Goal: Transaction & Acquisition: Book appointment/travel/reservation

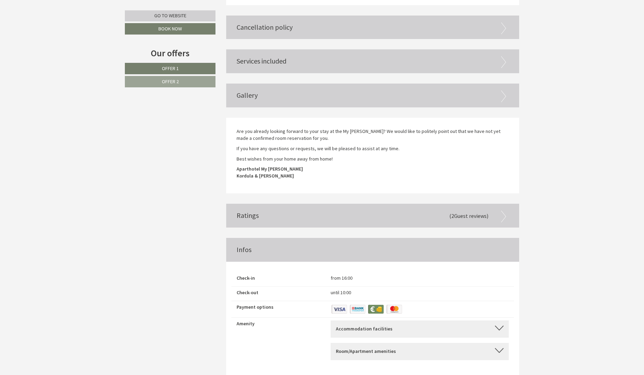
scroll to position [1390, 0]
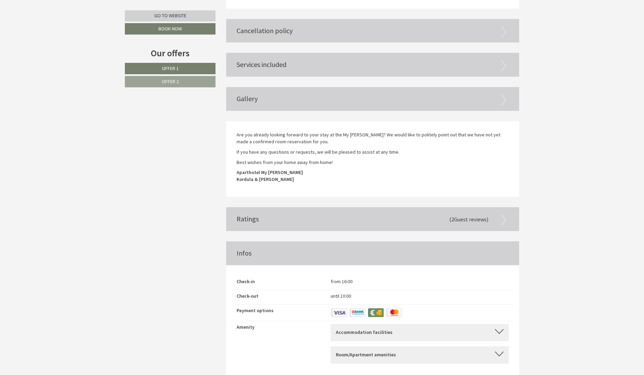
click at [475, 216] on span "Guest reviews" at bounding box center [470, 219] width 32 height 7
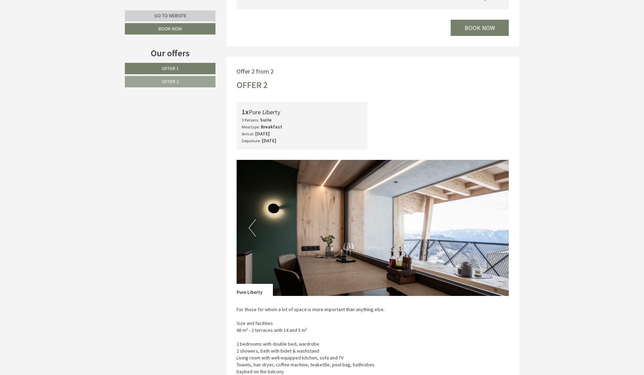
scroll to position [827, 0]
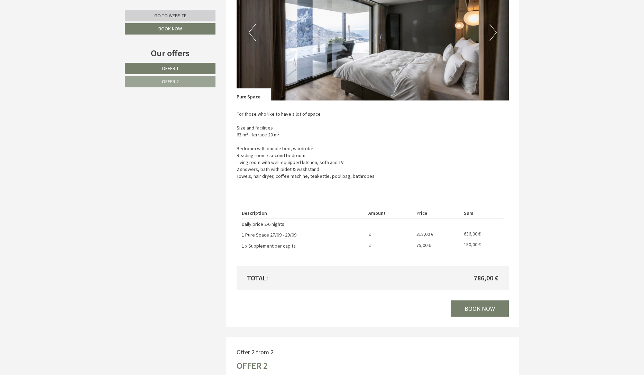
scroll to position [545, 0]
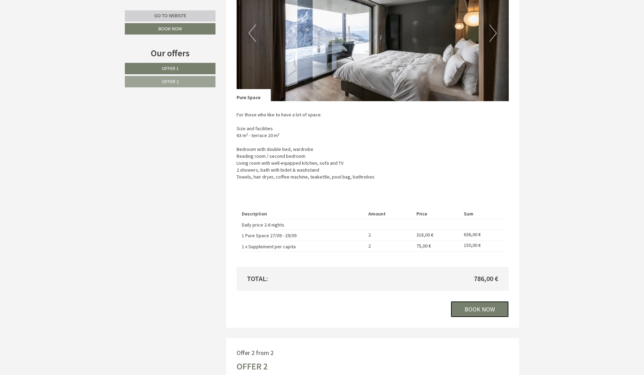
click at [476, 312] on link "Book now" at bounding box center [480, 309] width 58 height 16
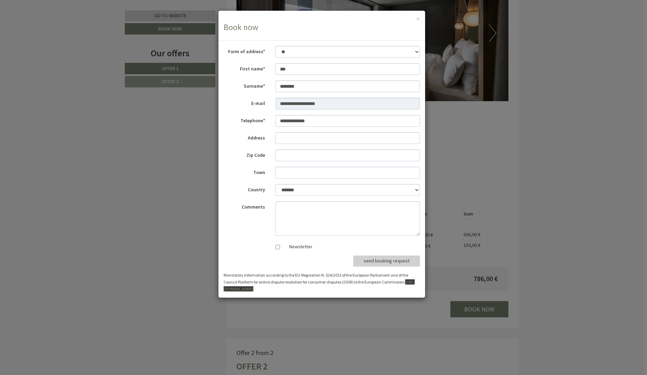
click at [569, 149] on div "**********" at bounding box center [323, 187] width 647 height 375
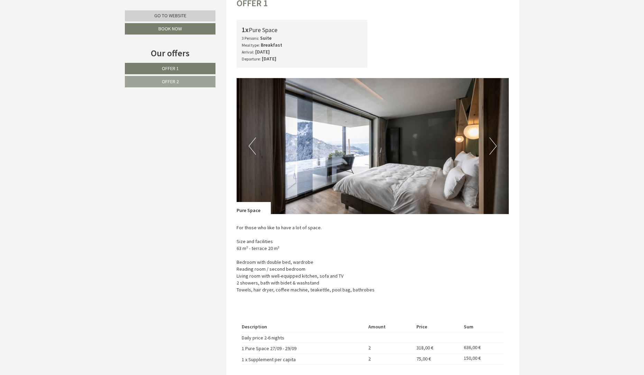
scroll to position [433, 0]
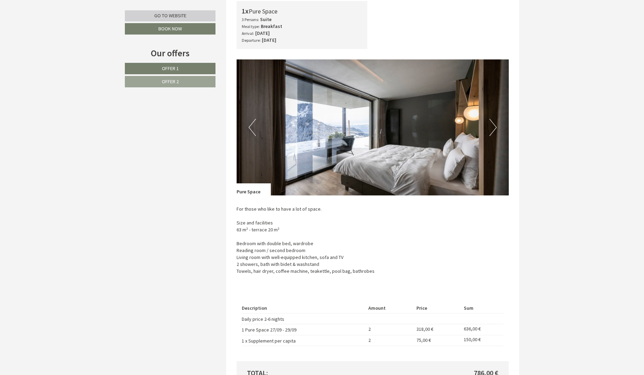
scroll to position [451, 0]
